Goal: Task Accomplishment & Management: Use online tool/utility

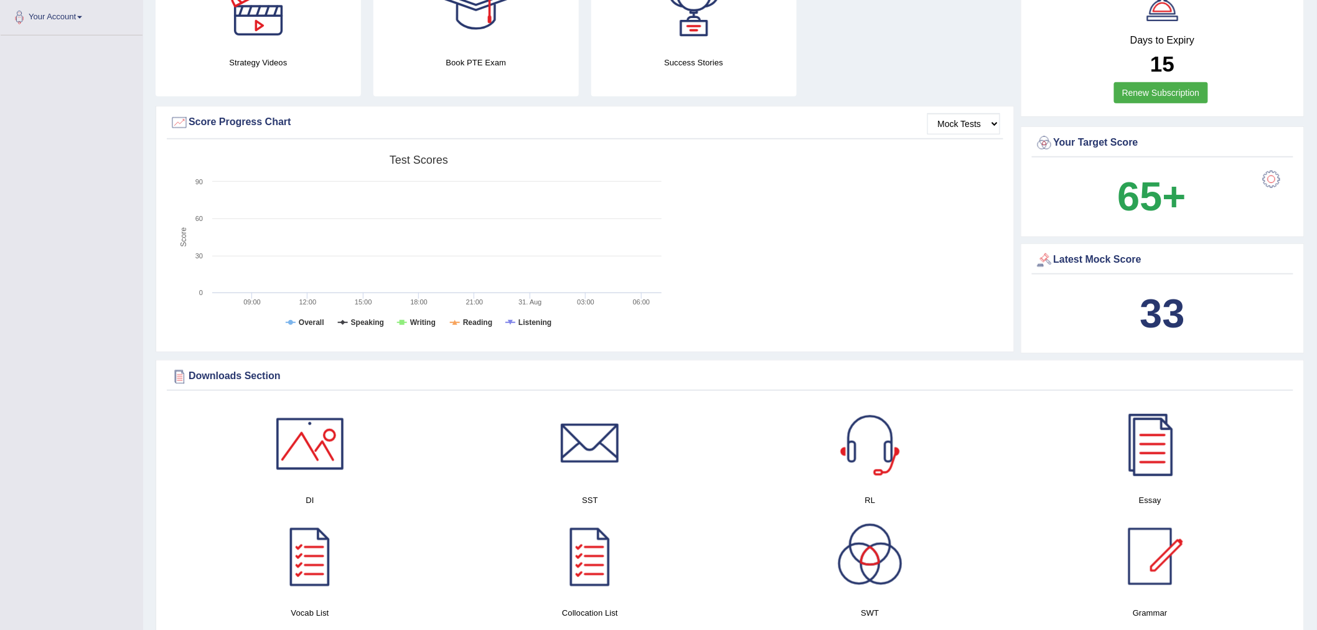
click at [1156, 307] on b "33" at bounding box center [1162, 313] width 45 height 45
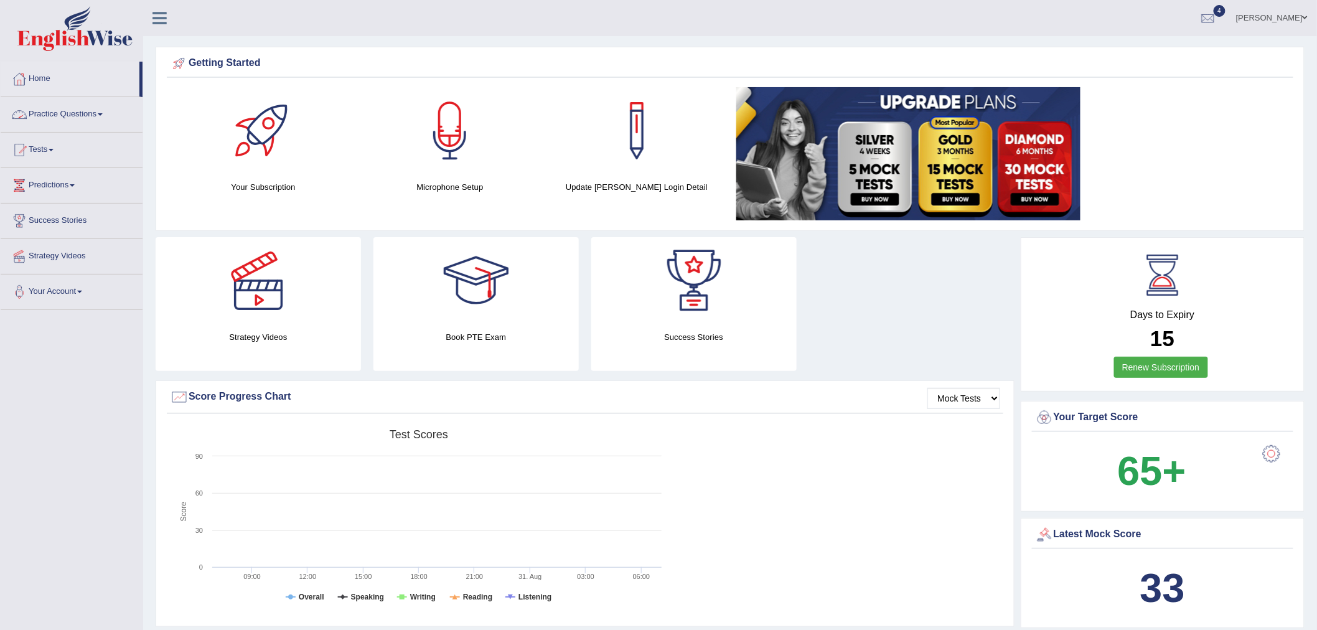
click at [78, 113] on link "Practice Questions" at bounding box center [72, 112] width 142 height 31
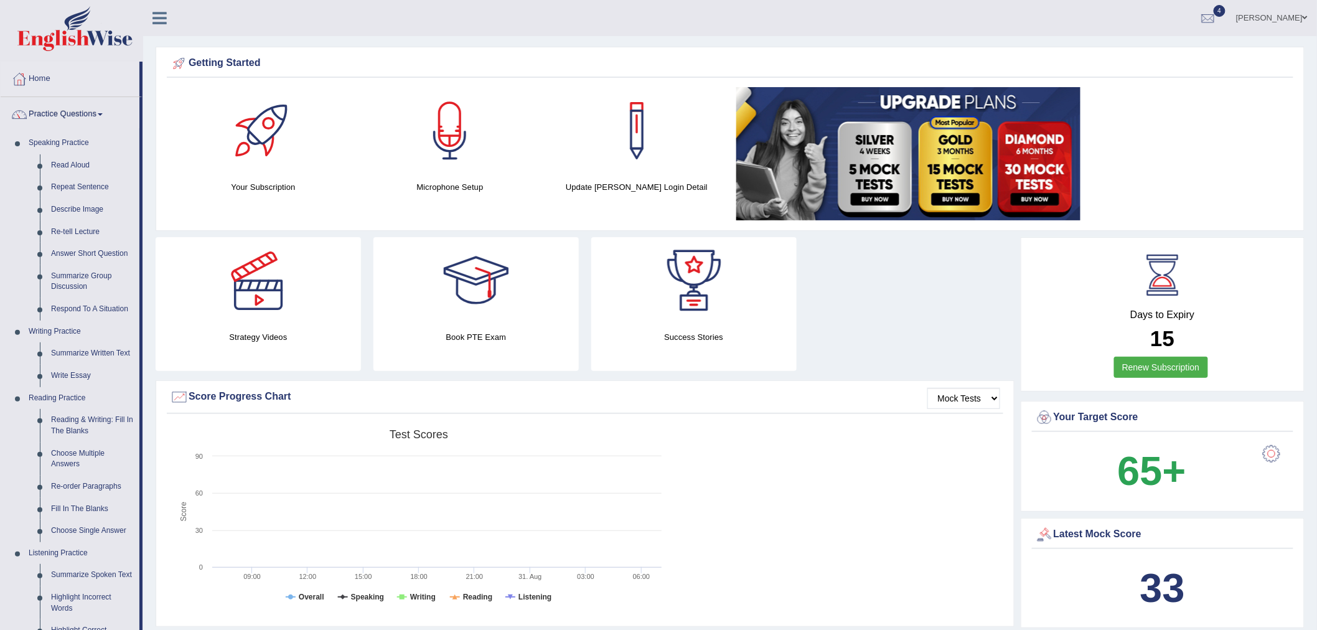
click at [83, 108] on link "Practice Questions" at bounding box center [70, 112] width 139 height 31
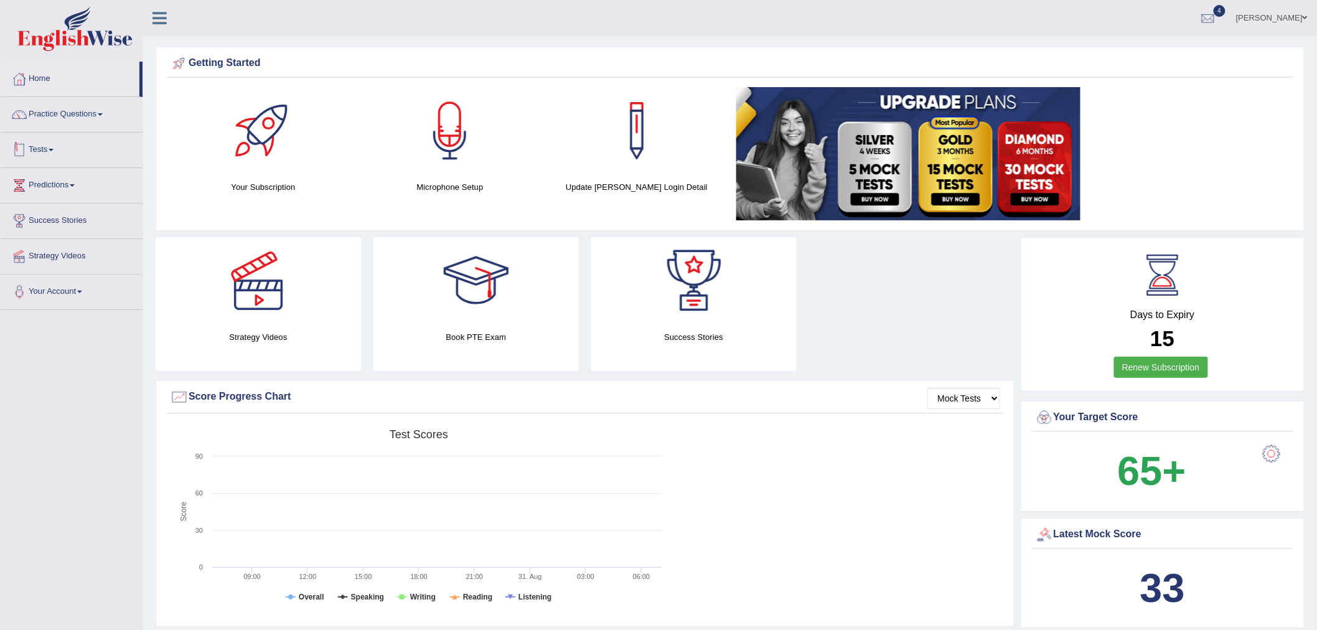
click at [57, 147] on link "Tests" at bounding box center [72, 148] width 142 height 31
click at [77, 177] on link "Take Practice Sectional Test" at bounding box center [81, 178] width 116 height 22
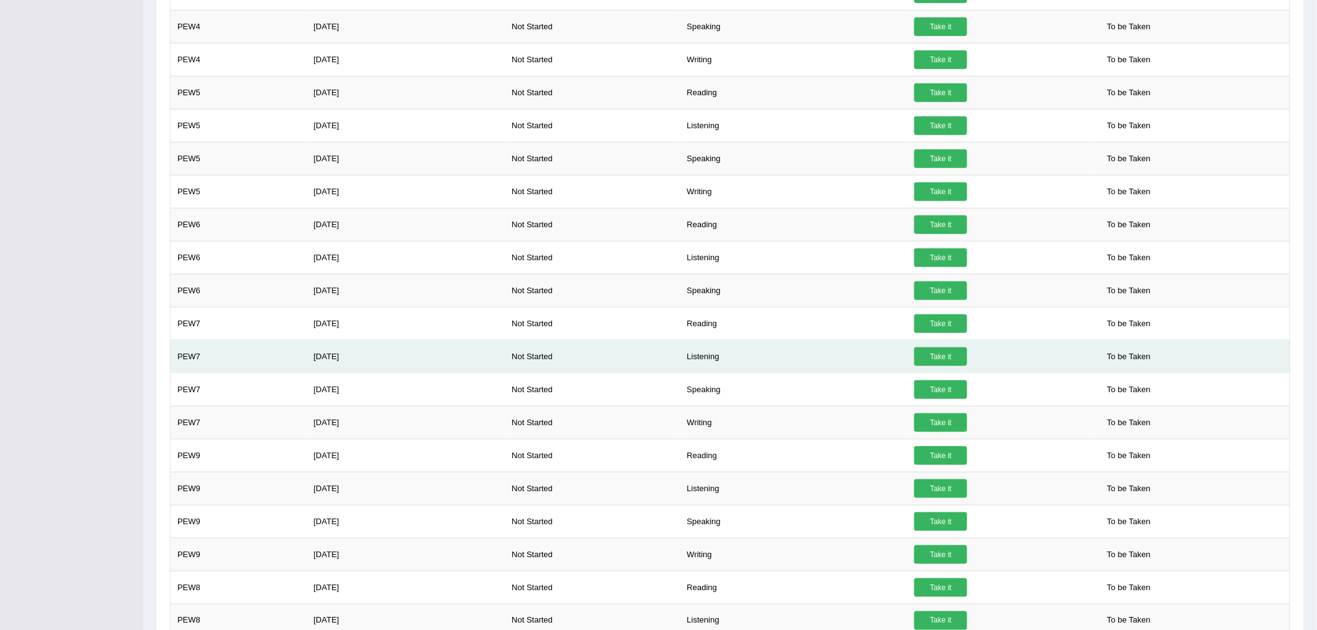
scroll to position [414, 0]
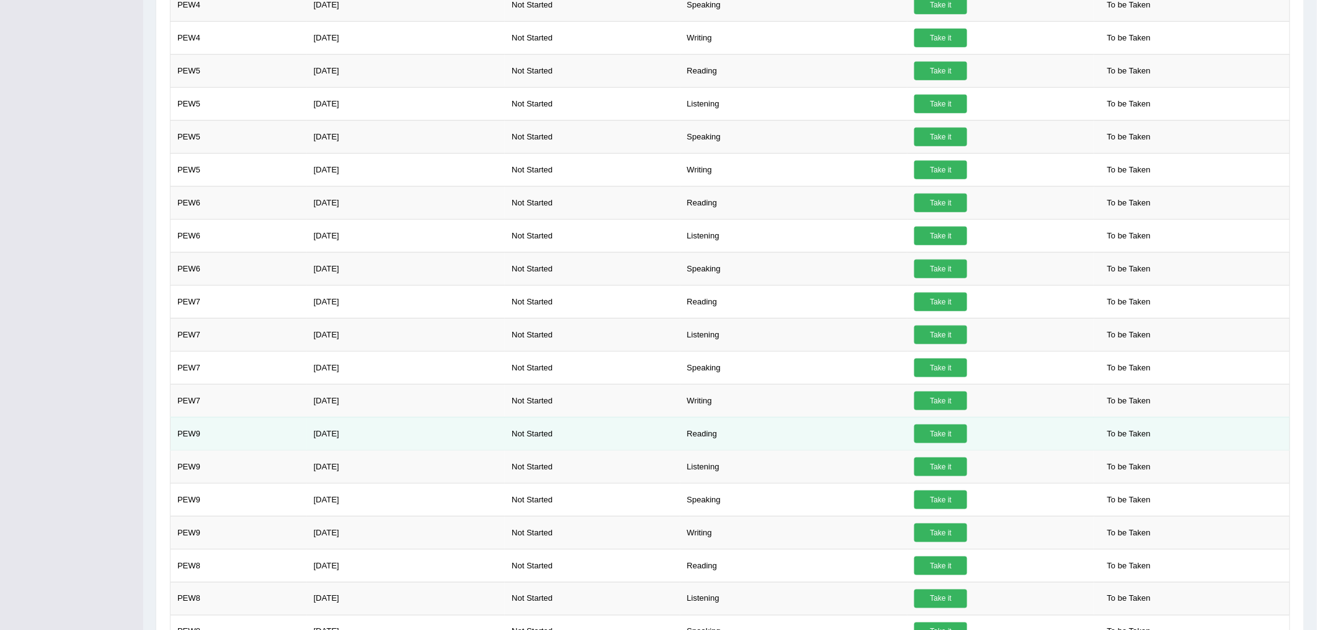
click at [938, 432] on link "Take it" at bounding box center [940, 433] width 53 height 19
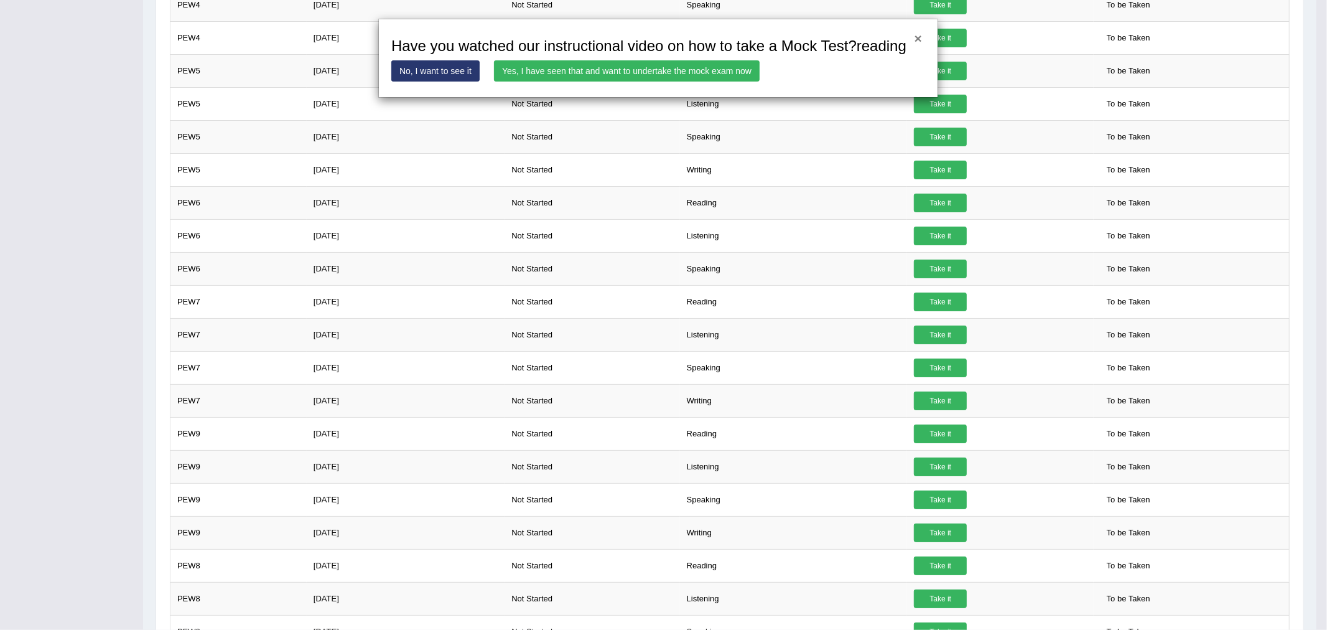
click at [918, 35] on button "×" at bounding box center [918, 38] width 7 height 13
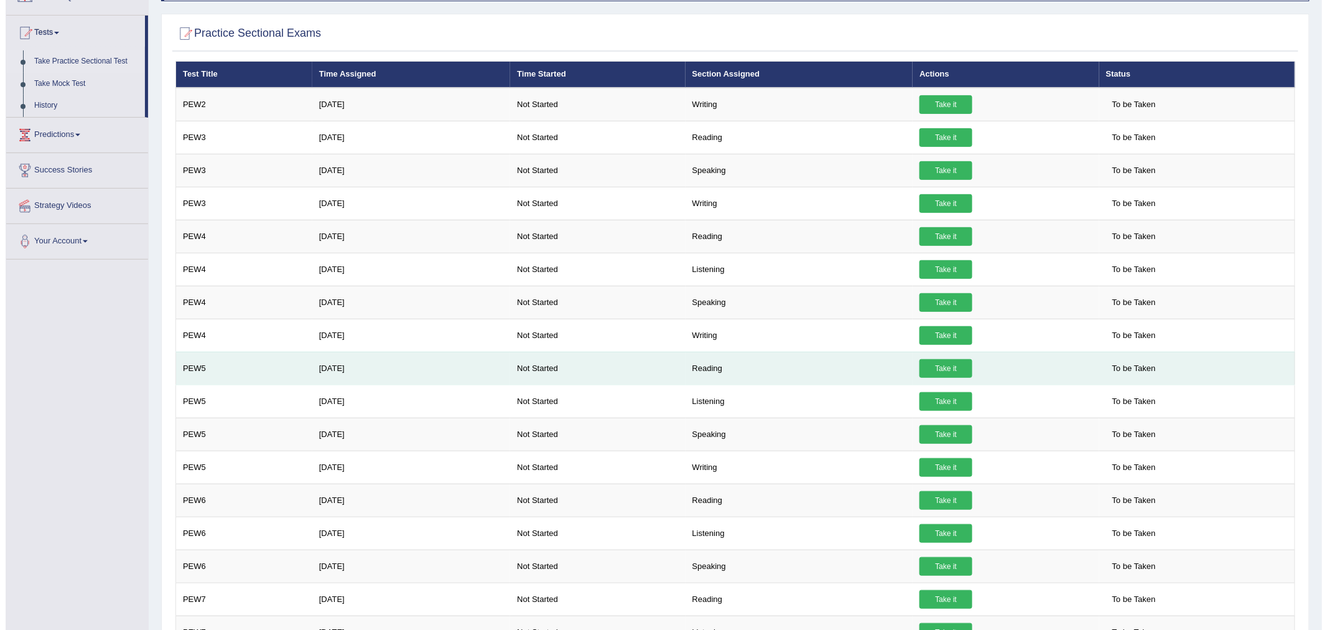
scroll to position [179, 0]
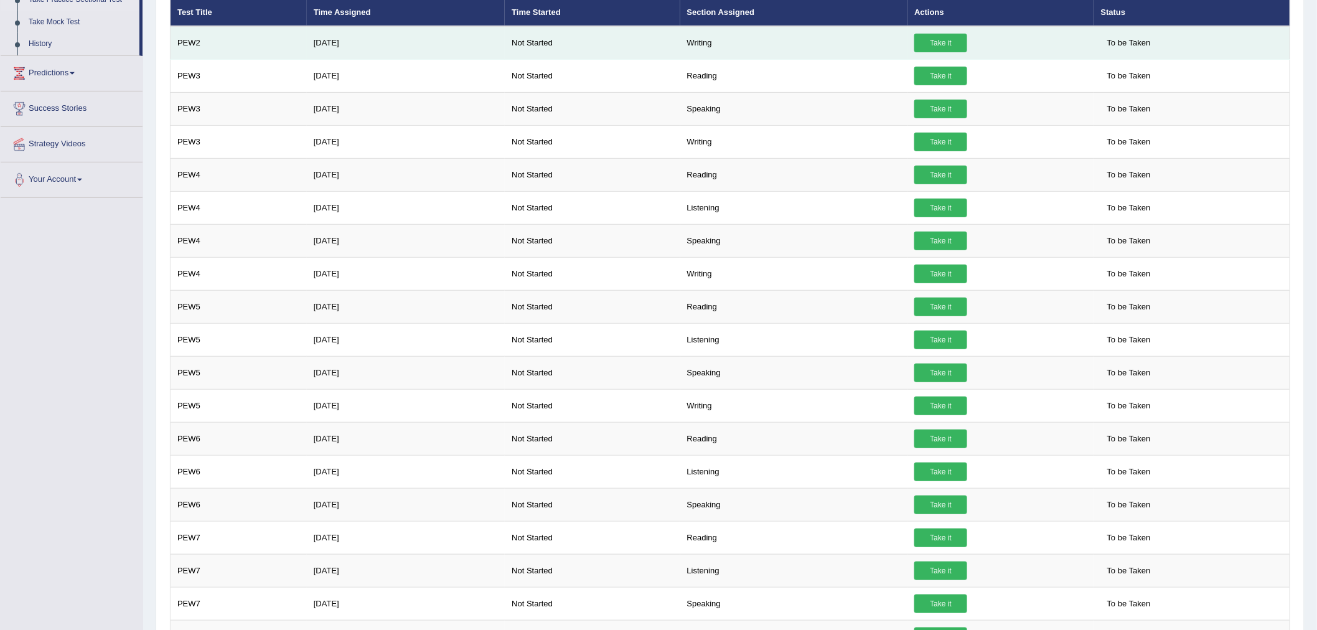
click at [945, 35] on link "Take it" at bounding box center [940, 43] width 53 height 19
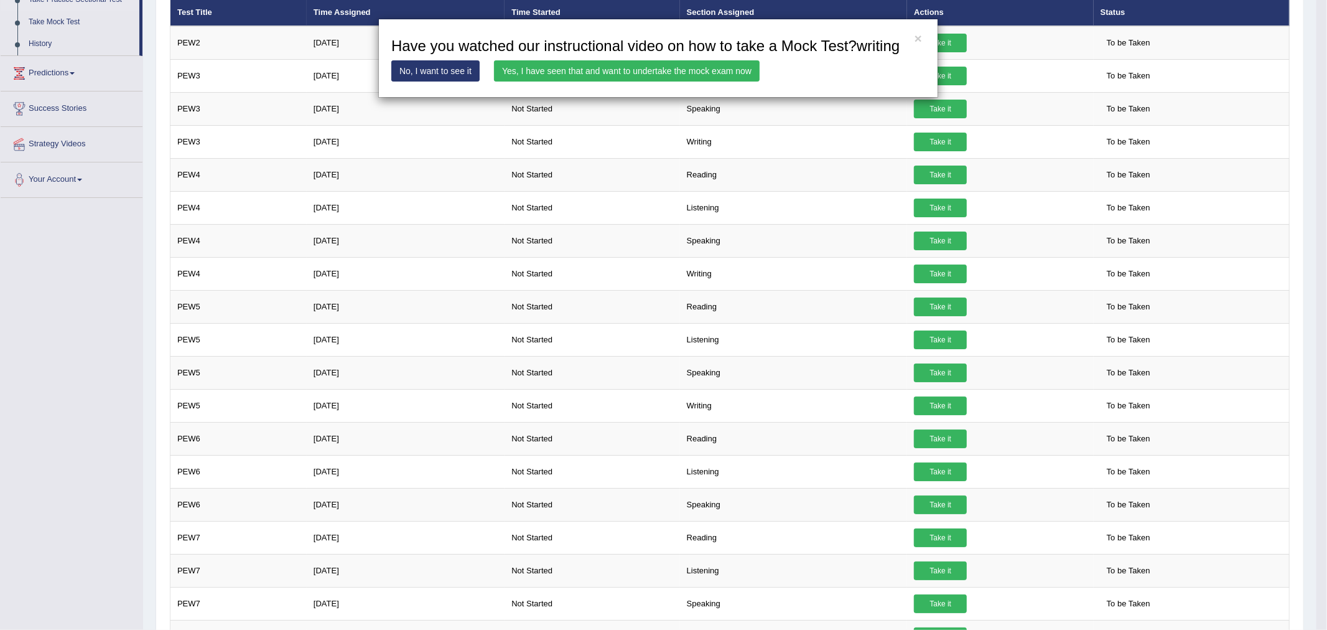
click at [665, 68] on link "Yes, I have seen that and want to undertake the mock exam now" at bounding box center [627, 70] width 266 height 21
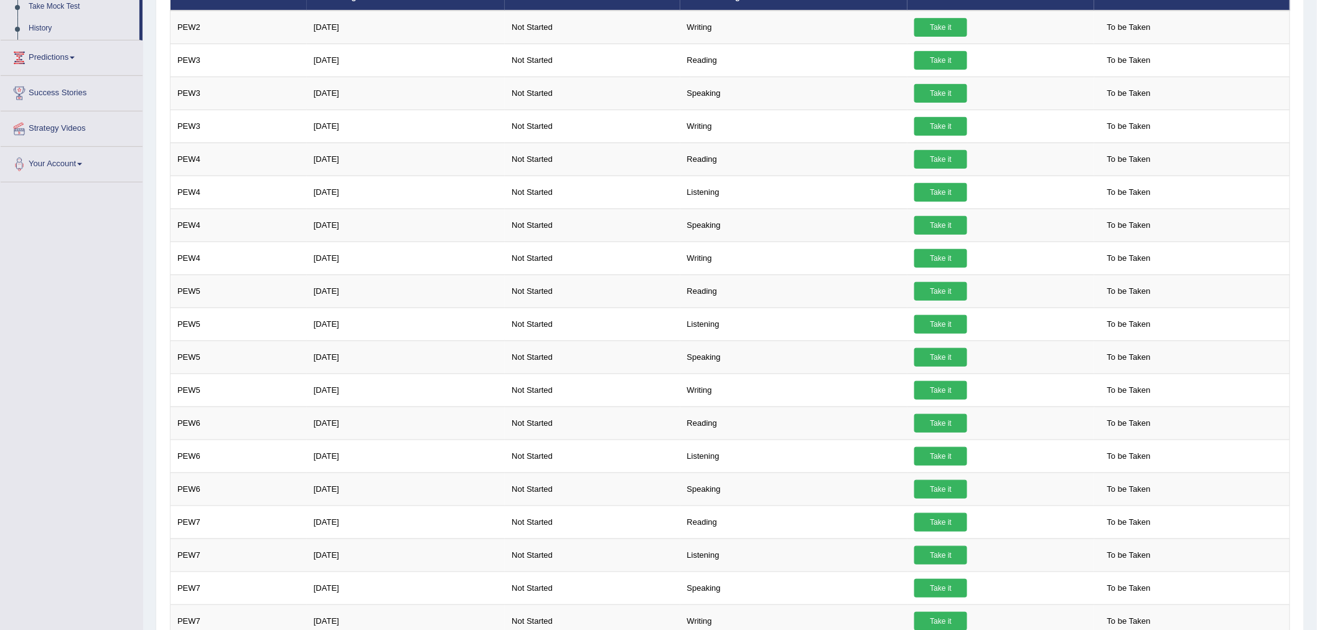
scroll to position [75, 0]
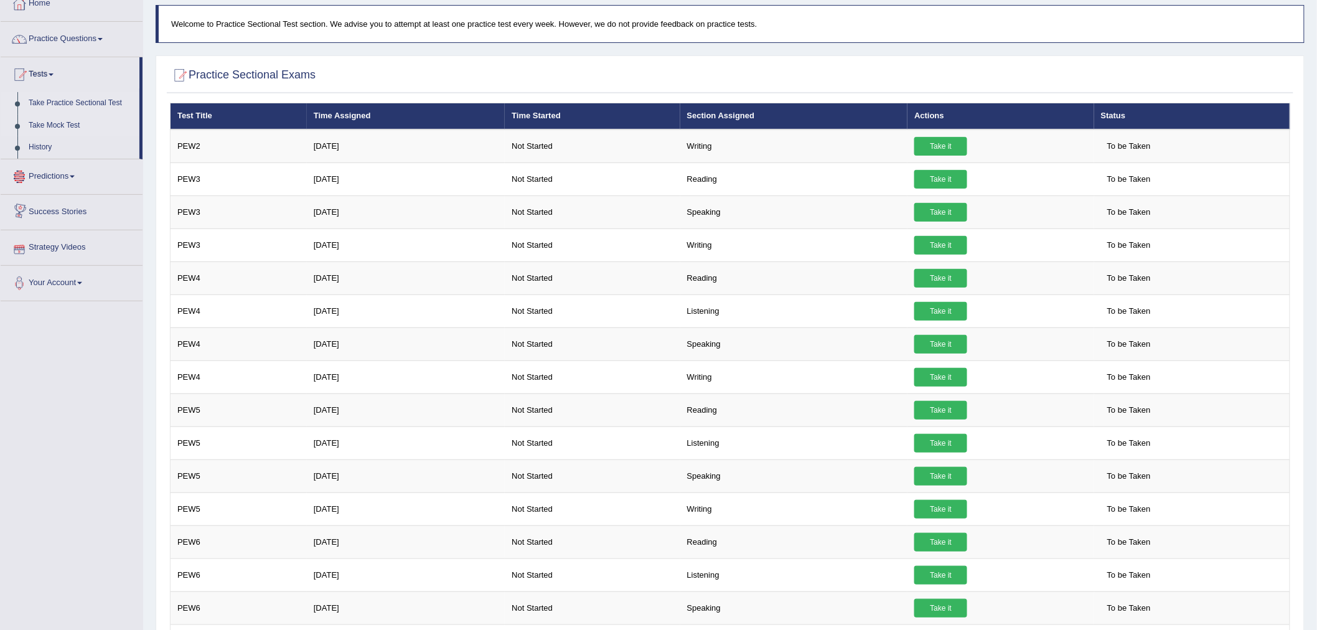
click at [68, 125] on link "Take Mock Test" at bounding box center [81, 125] width 116 height 22
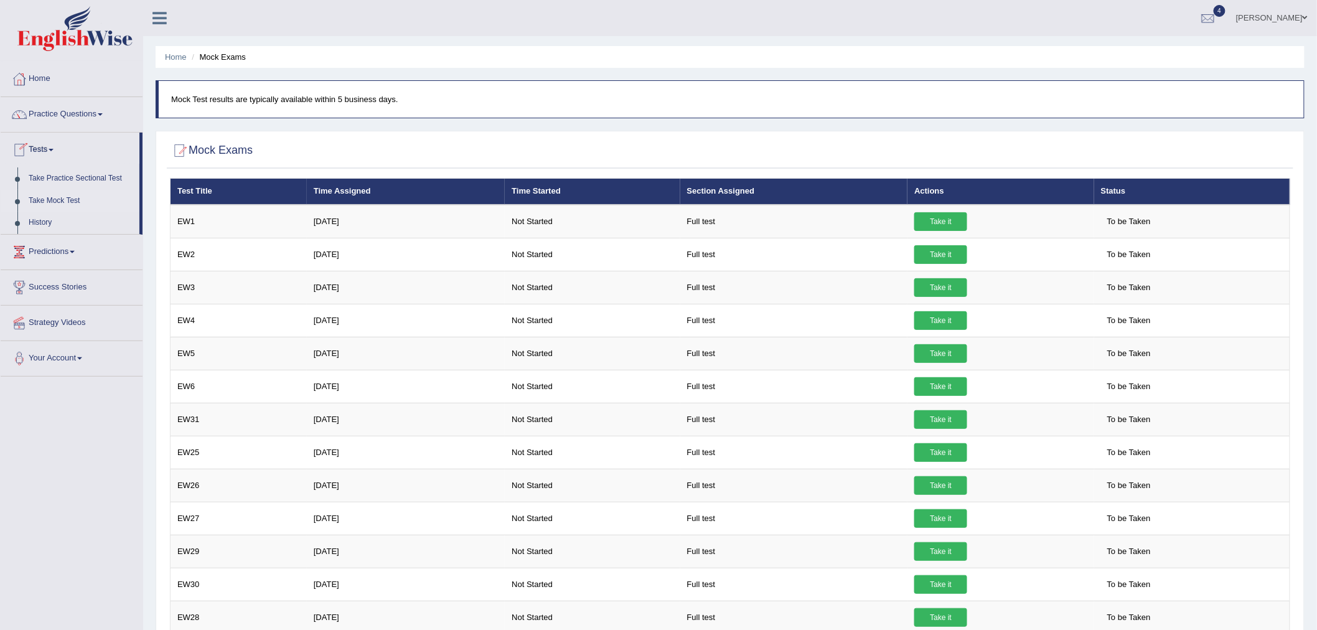
click at [62, 200] on link "Take Mock Test" at bounding box center [81, 201] width 116 height 22
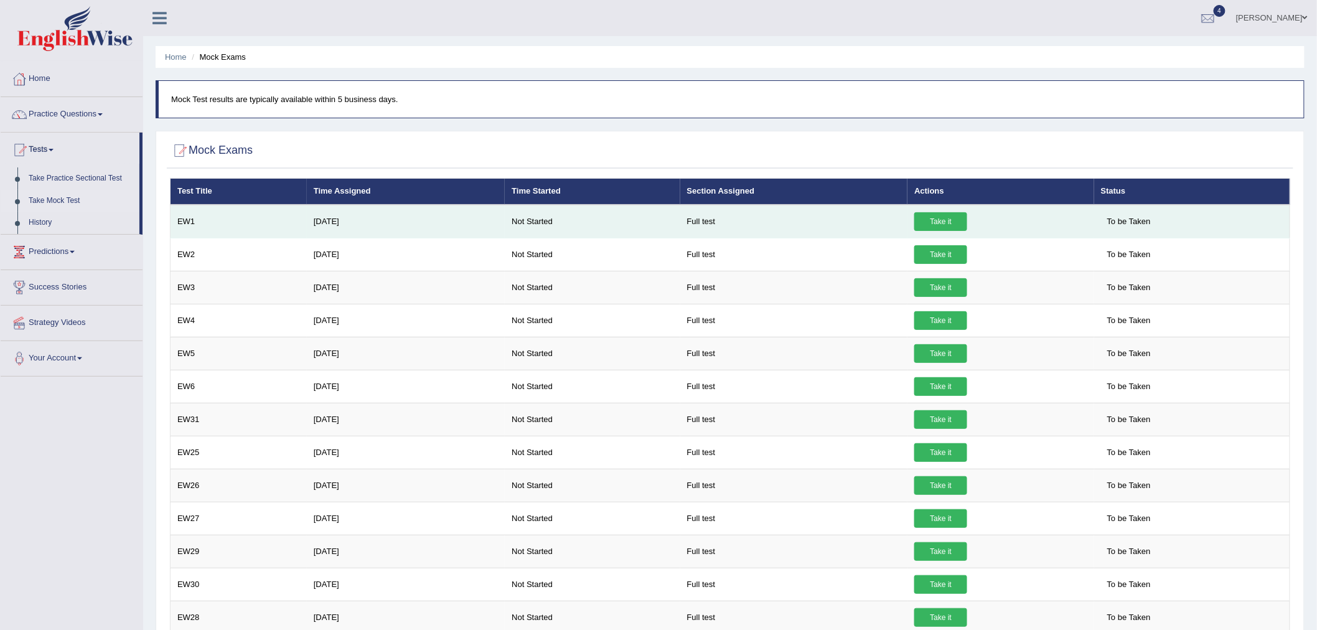
click at [940, 220] on link "Take it" at bounding box center [940, 221] width 53 height 19
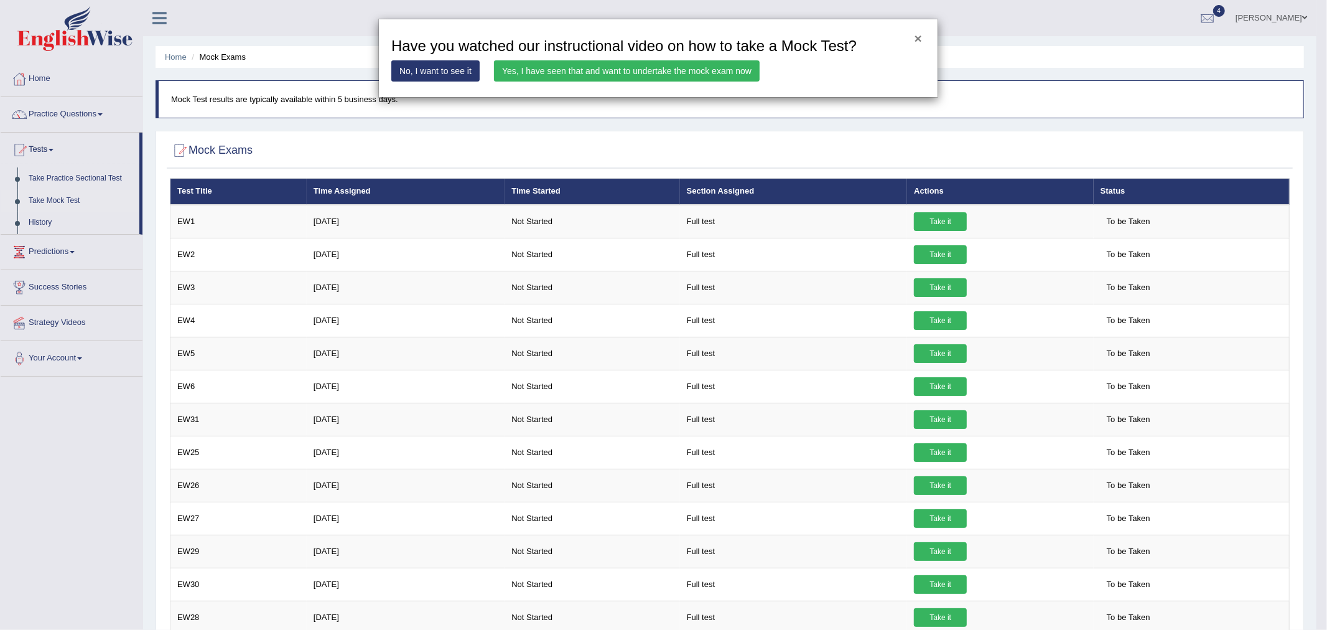
click at [920, 38] on button "×" at bounding box center [918, 38] width 7 height 13
